Goal: Task Accomplishment & Management: Use online tool/utility

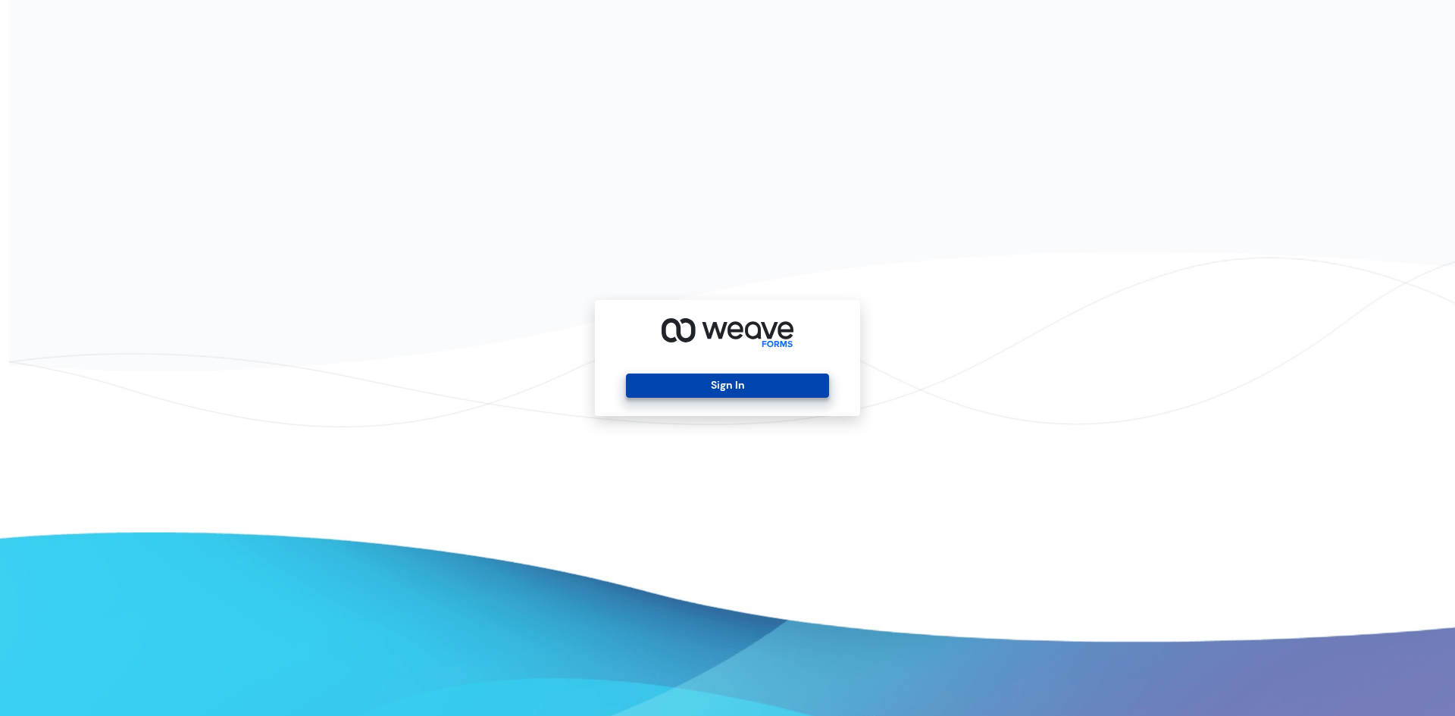
click at [708, 390] on button "Sign In" at bounding box center [727, 386] width 202 height 24
click at [793, 388] on button "Sign In" at bounding box center [727, 386] width 202 height 24
